Goal: Information Seeking & Learning: Learn about a topic

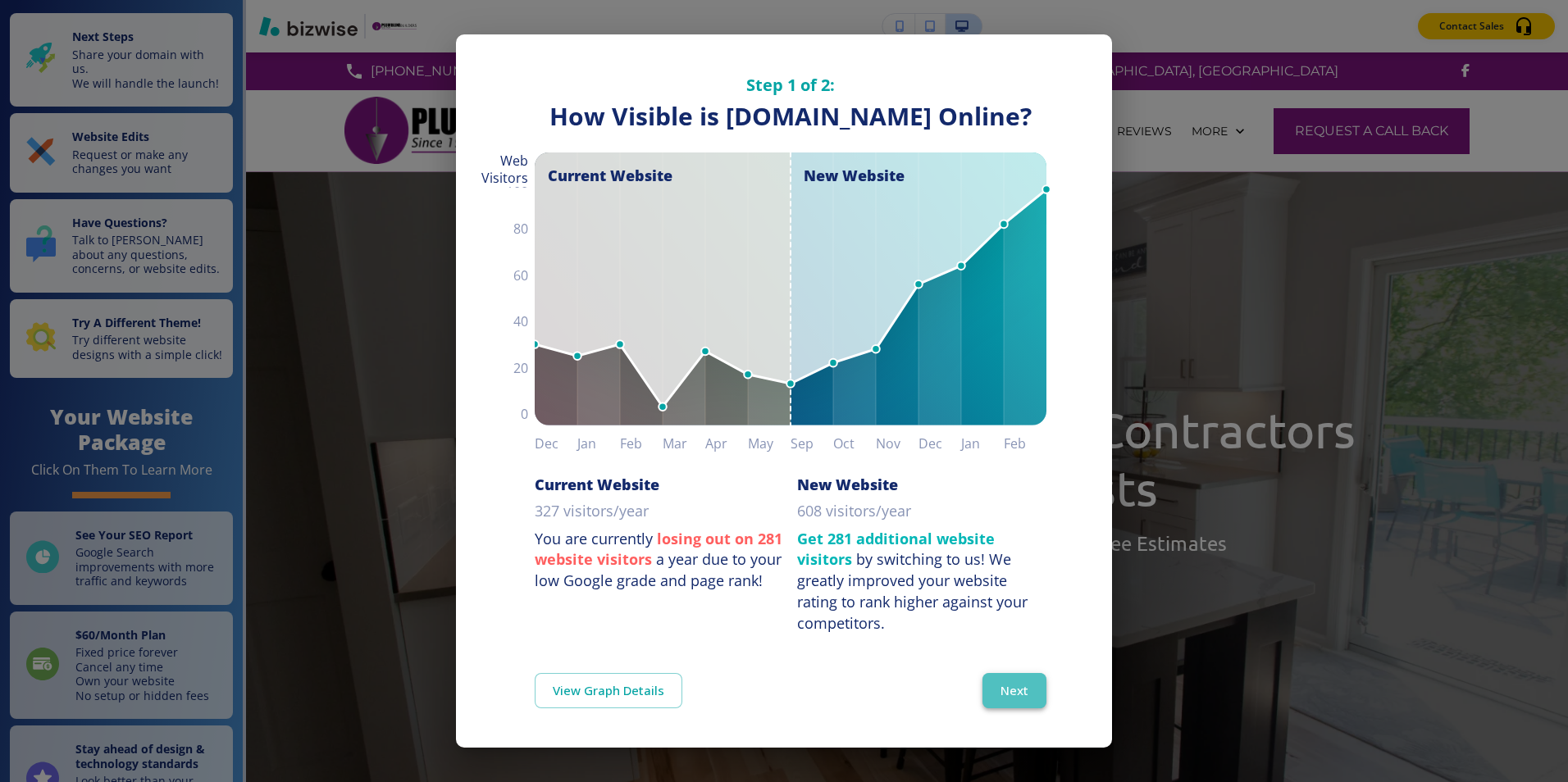
click at [1021, 685] on button "Next" at bounding box center [1014, 690] width 64 height 35
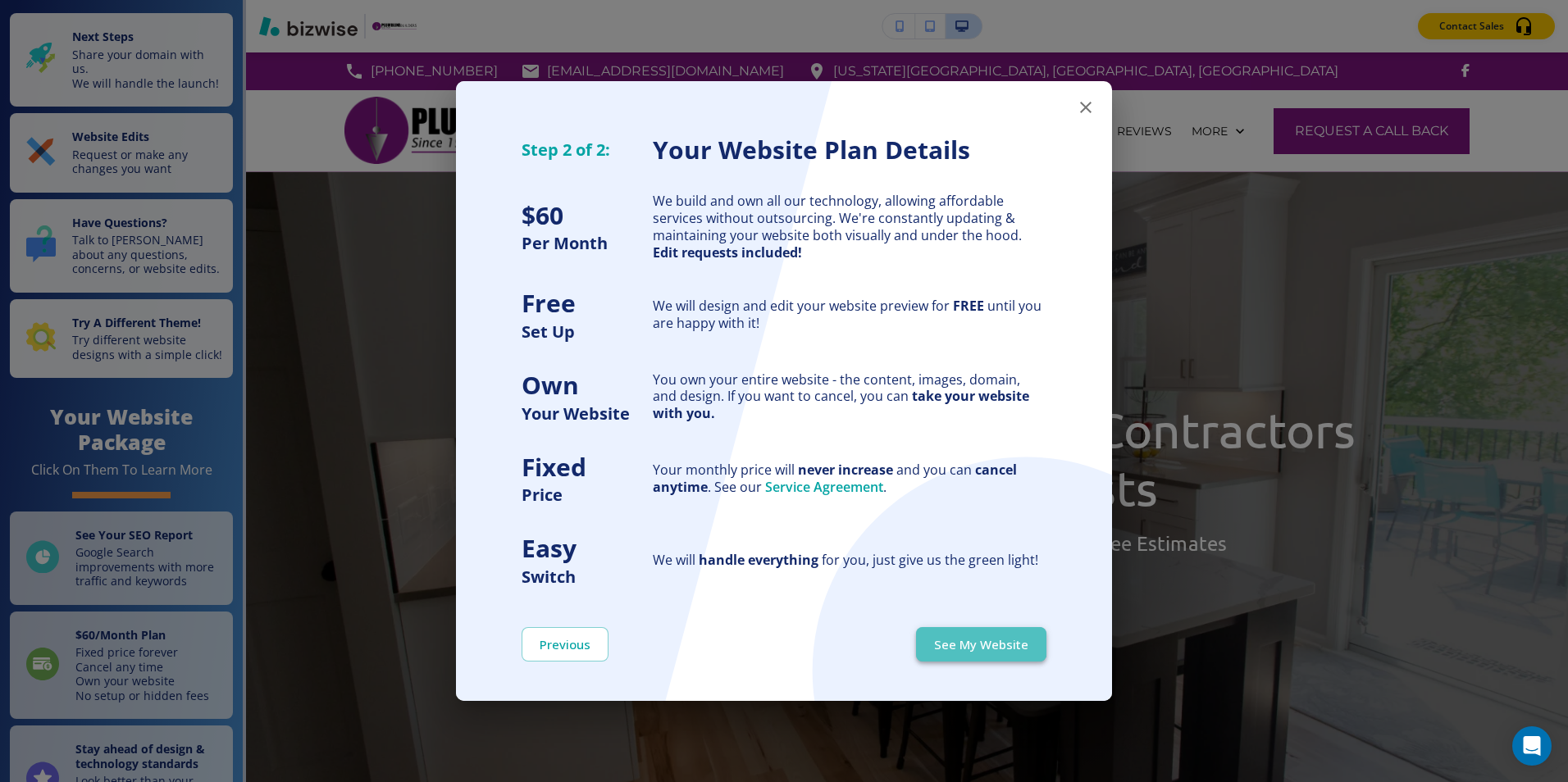
click at [979, 640] on button "See My Website" at bounding box center [981, 644] width 131 height 35
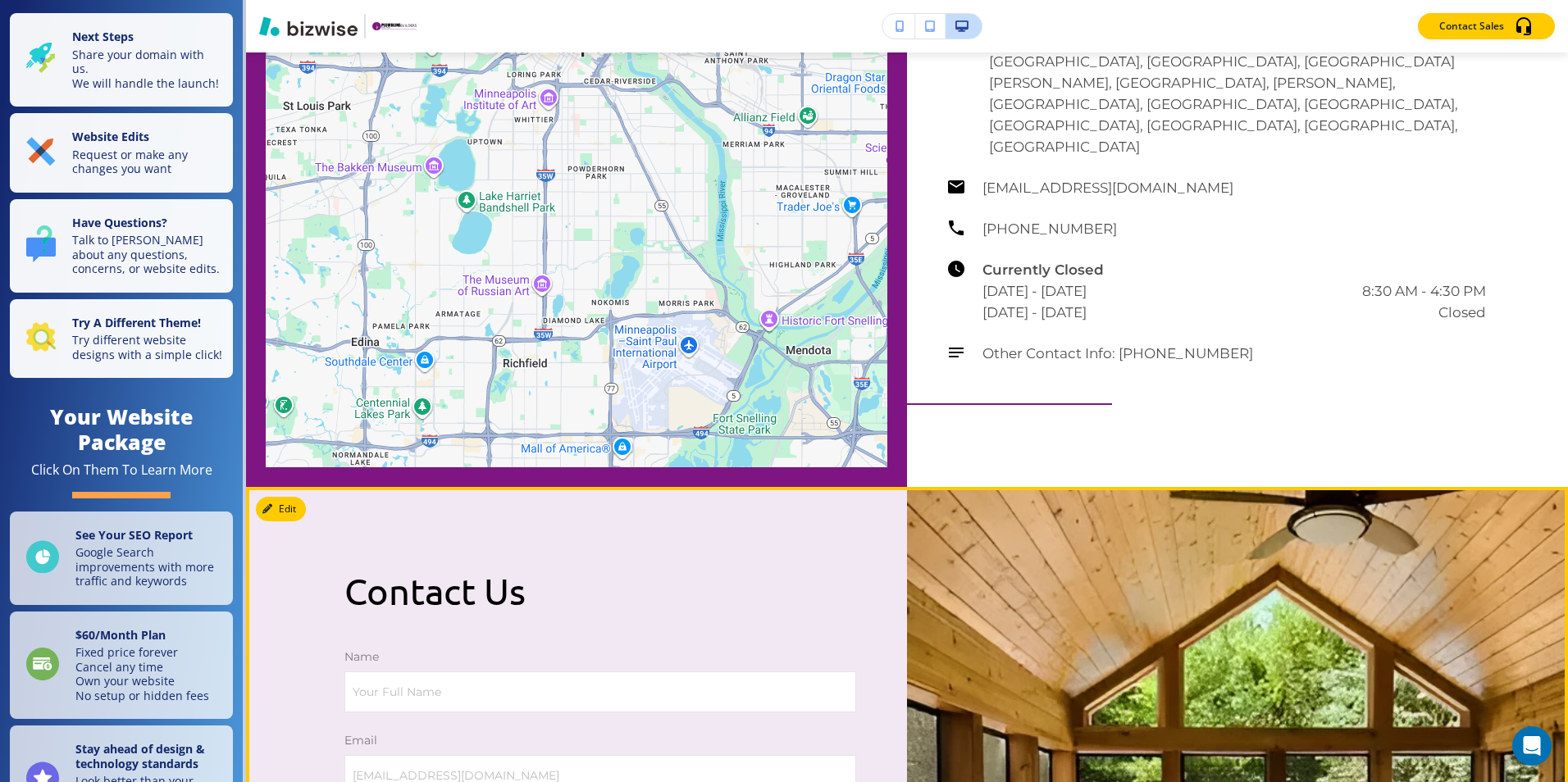
scroll to position [6230, 0]
